Goal: Check status: Check status

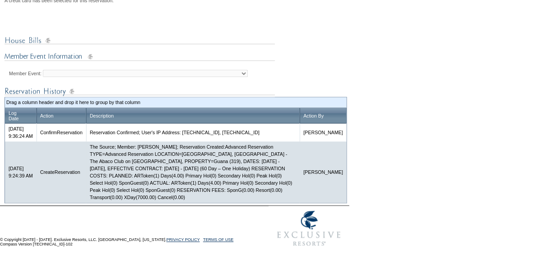
scroll to position [426, 0]
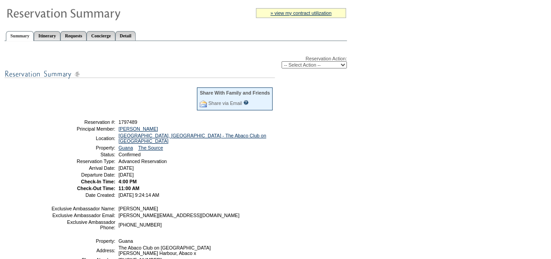
scroll to position [41, 0]
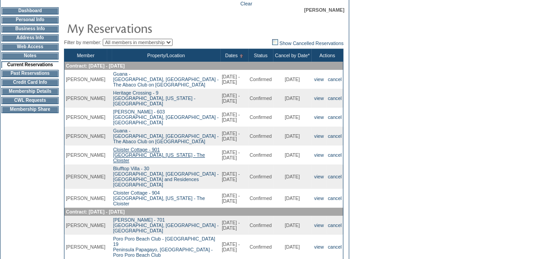
scroll to position [123, 0]
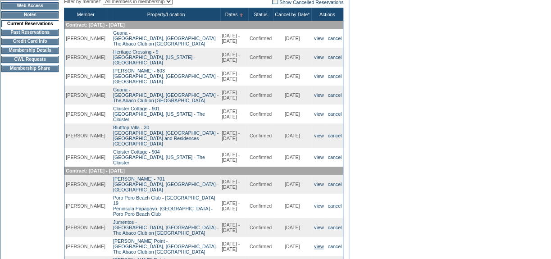
click at [317, 244] on link "view" at bounding box center [318, 246] width 9 height 5
